Goal: Task Accomplishment & Management: Use online tool/utility

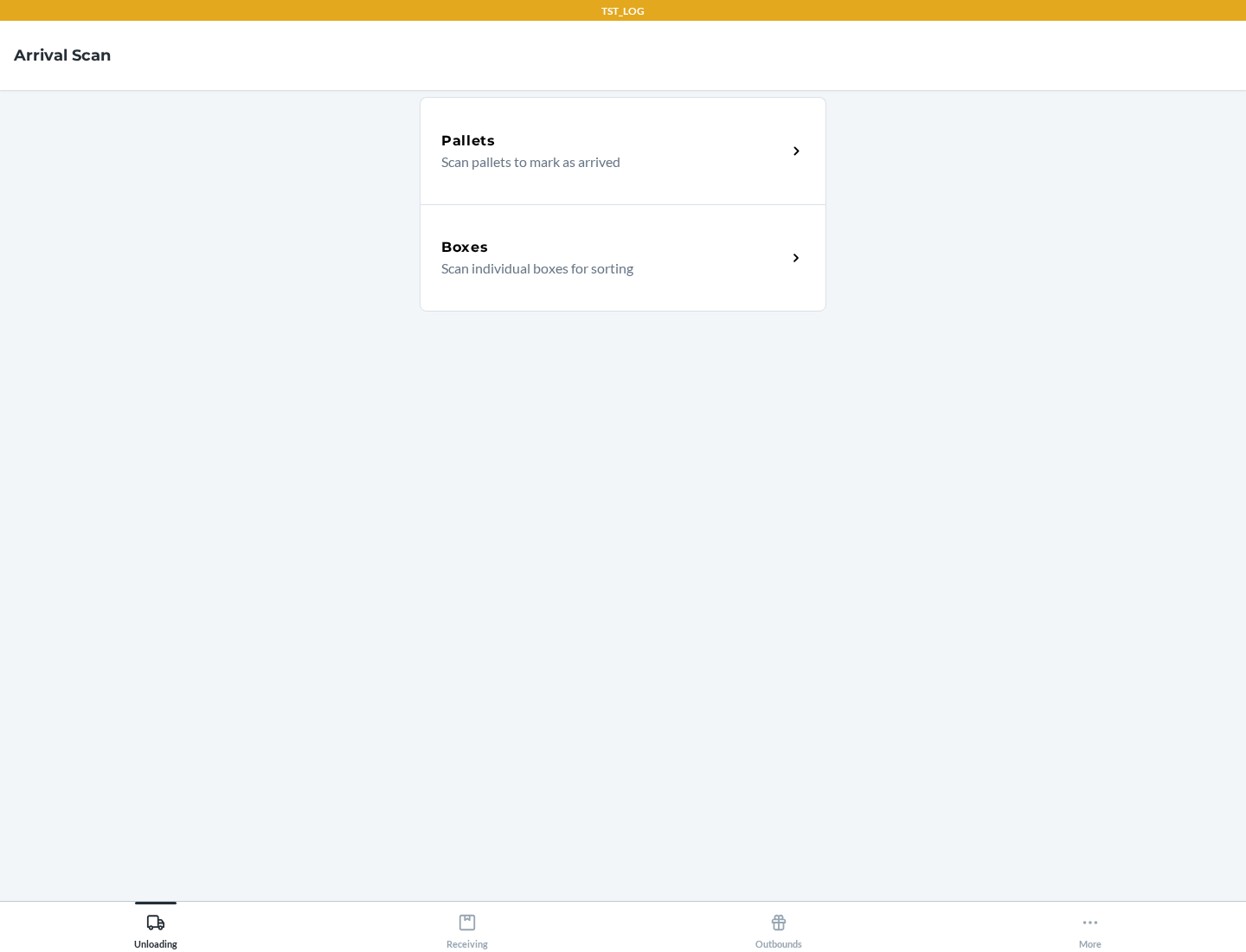
click at [614, 248] on div "Boxes" at bounding box center [614, 247] width 345 height 20
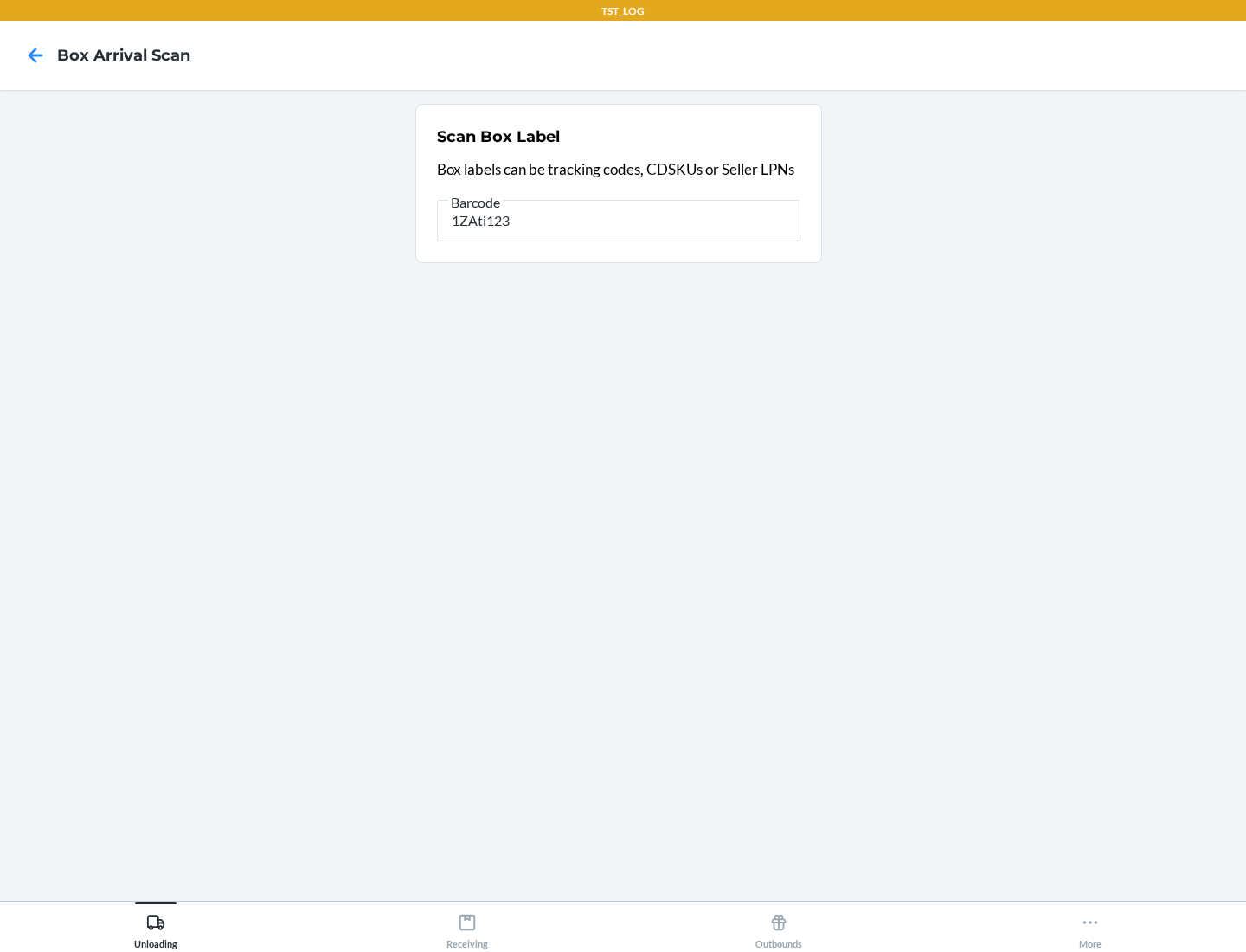
type input "1ZAti123"
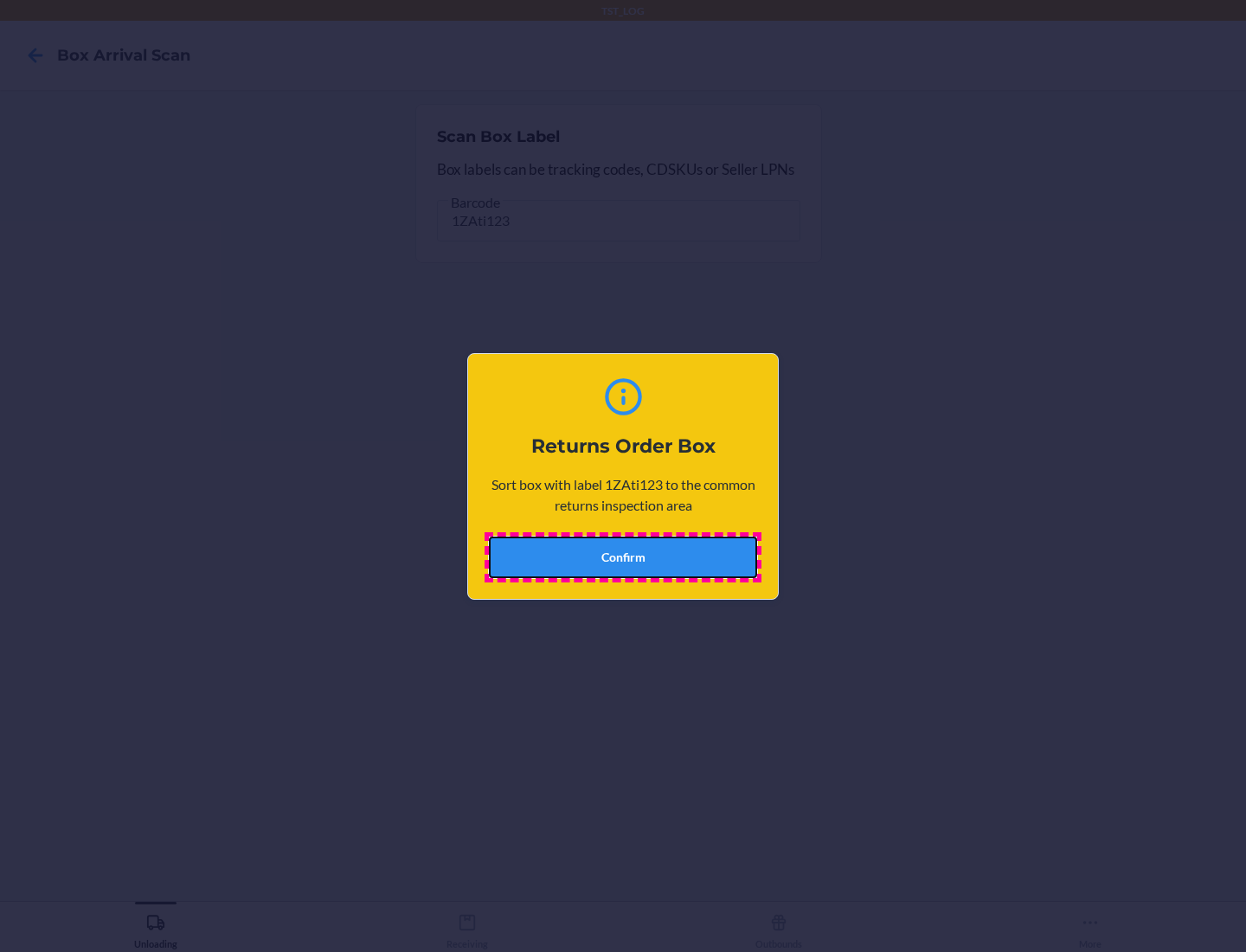
click at [623, 556] on button "Confirm" at bounding box center [623, 557] width 268 height 42
